Goal: Task Accomplishment & Management: Manage account settings

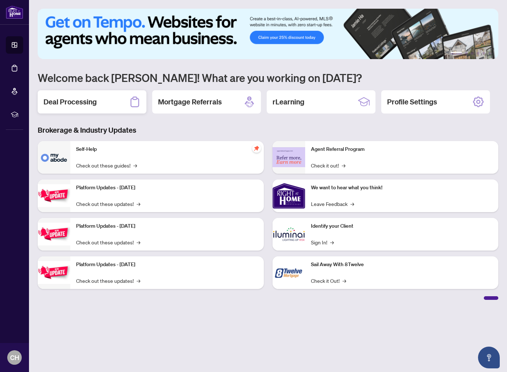
click at [122, 109] on div "Deal Processing" at bounding box center [92, 101] width 109 height 23
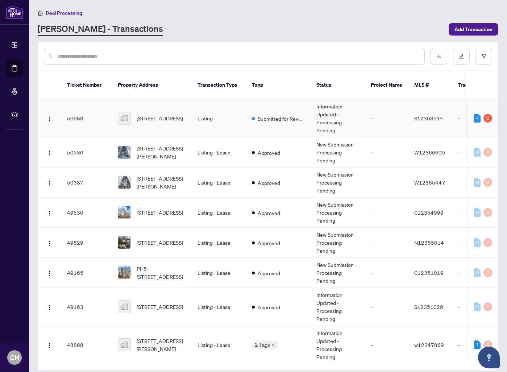
click at [172, 114] on span "[STREET_ADDRESS]" at bounding box center [160, 118] width 46 height 8
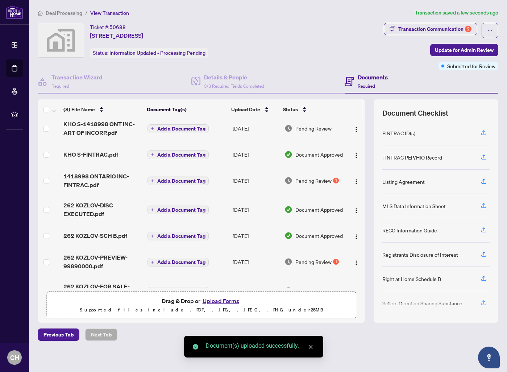
scroll to position [49, 0]
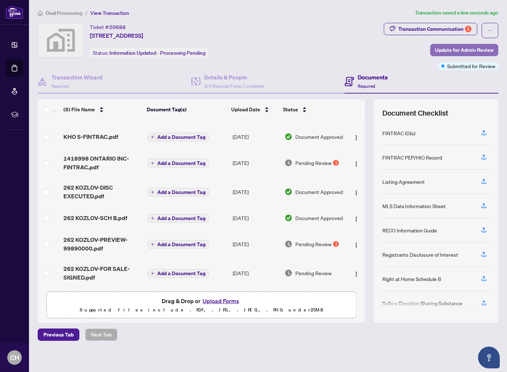
click at [481, 48] on span "Update for Admin Review" at bounding box center [464, 50] width 59 height 12
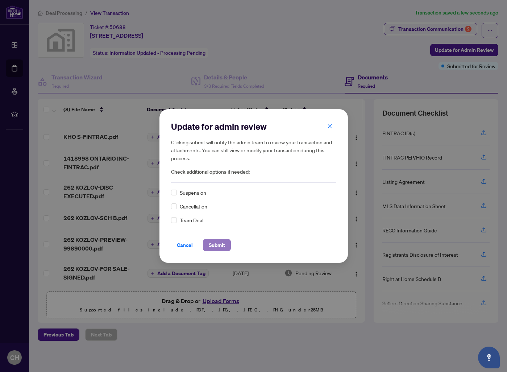
click at [214, 247] on span "Submit" at bounding box center [217, 245] width 16 height 12
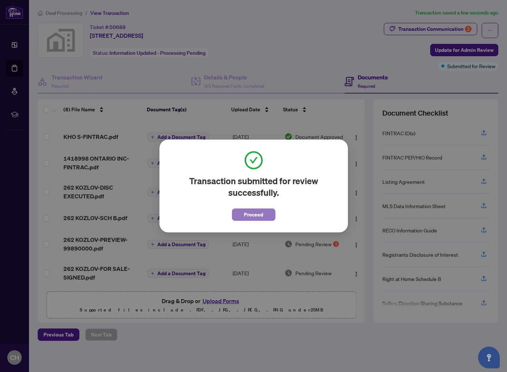
click at [260, 218] on span "Proceed" at bounding box center [253, 215] width 19 height 12
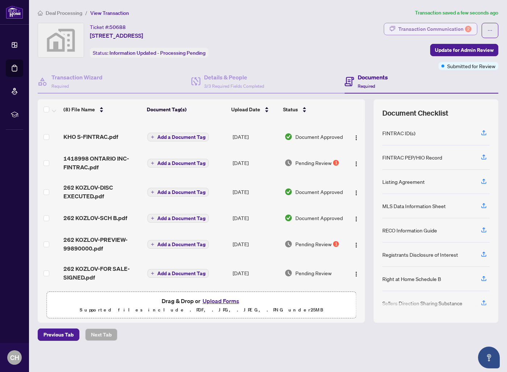
click at [453, 31] on div "Transaction Communication 2" at bounding box center [435, 29] width 73 height 12
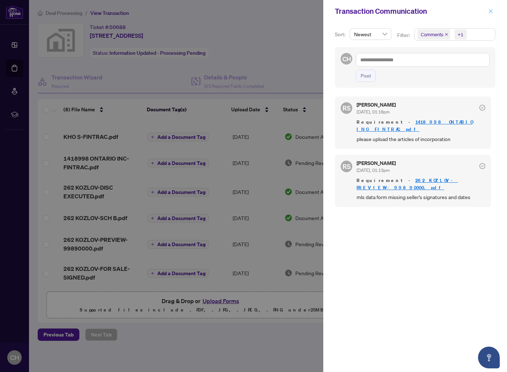
click at [493, 11] on icon "close" at bounding box center [491, 11] width 5 height 5
